Goal: Navigation & Orientation: Understand site structure

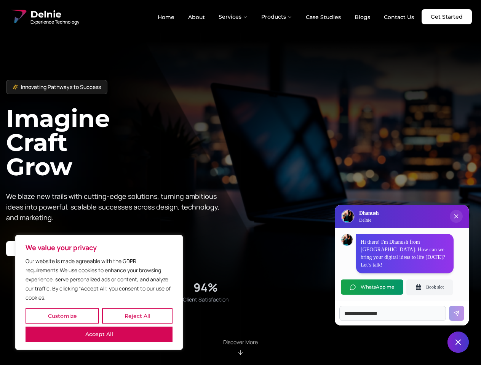
click at [62, 316] on button "Customize" at bounding box center [61, 316] width 73 height 15
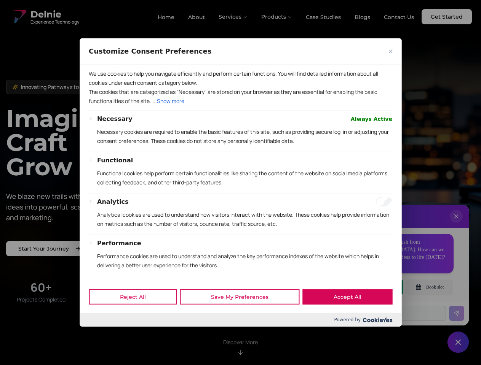
click at [137, 316] on div at bounding box center [240, 182] width 481 height 365
click at [99, 334] on div at bounding box center [240, 182] width 481 height 365
click at [240, 183] on p "Functional cookies help perform certain functionalities like sharing the conten…" at bounding box center [244, 178] width 295 height 18
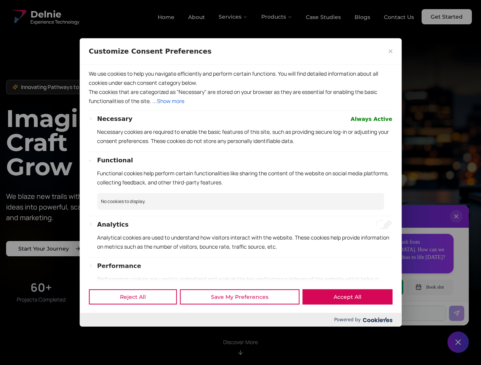
click at [233, 17] on div at bounding box center [240, 182] width 481 height 365
click at [277, 17] on div at bounding box center [240, 182] width 481 height 365
click at [456, 224] on div at bounding box center [240, 182] width 481 height 365
click at [372, 287] on div "Reject All Save My Preferences Accept All" at bounding box center [241, 297] width 322 height 32
click at [429, 287] on div at bounding box center [240, 182] width 481 height 365
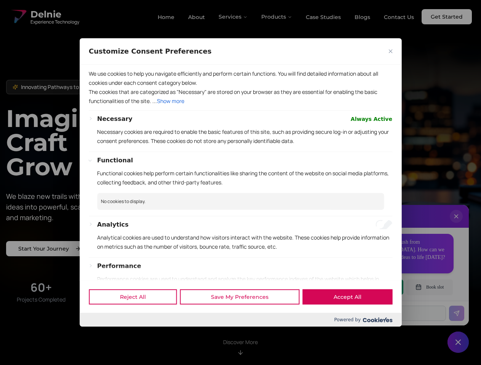
click at [458, 342] on div at bounding box center [240, 182] width 481 height 365
